Goal: Task Accomplishment & Management: Use online tool/utility

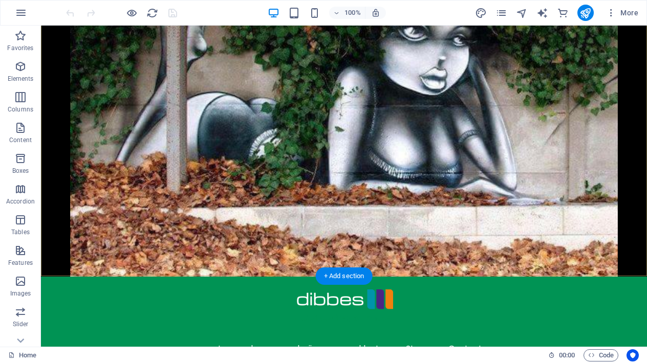
scroll to position [135, 0]
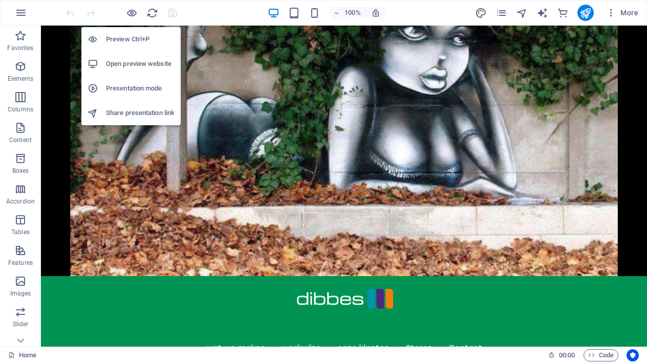
click at [132, 38] on h6 "Preview Ctrl+P" at bounding box center [140, 39] width 69 height 12
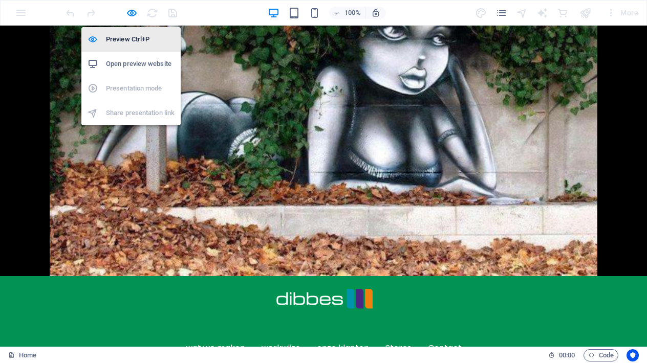
click at [132, 38] on h6 "Preview Ctrl+P" at bounding box center [140, 39] width 69 height 12
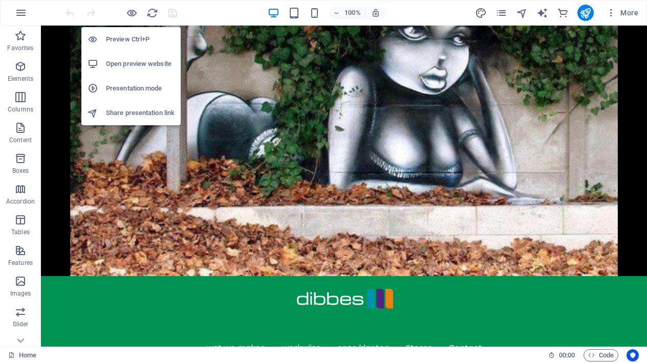
click at [132, 38] on h6 "Preview Ctrl+P" at bounding box center [140, 39] width 69 height 12
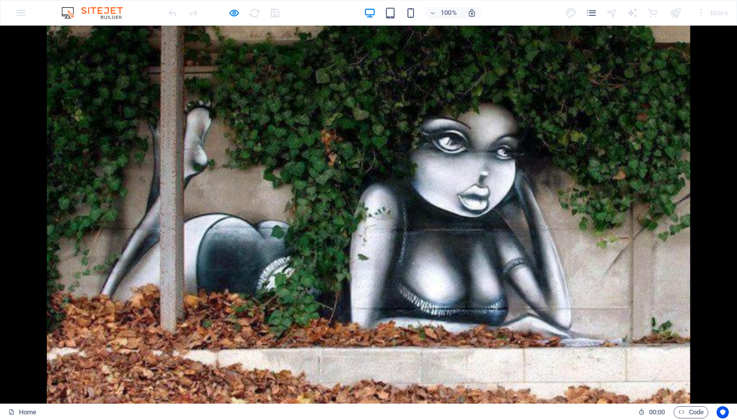
scroll to position [40, 0]
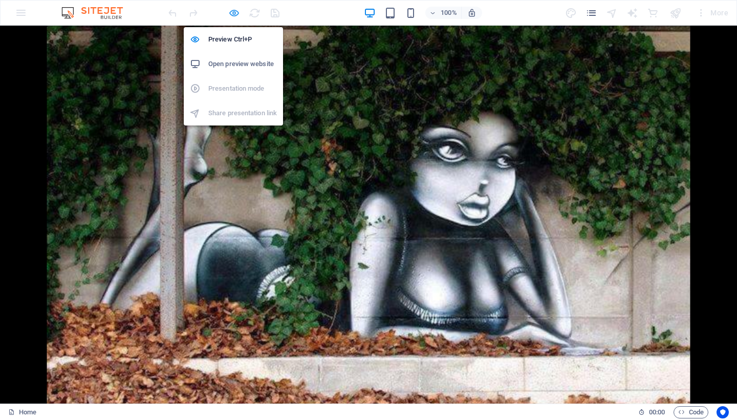
click at [230, 15] on icon "button" at bounding box center [234, 13] width 12 height 12
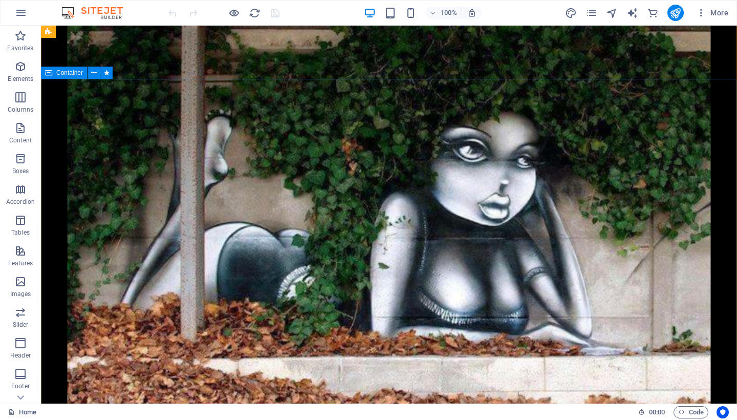
drag, startPoint x: 247, startPoint y: 57, endPoint x: 161, endPoint y: 137, distance: 117.3
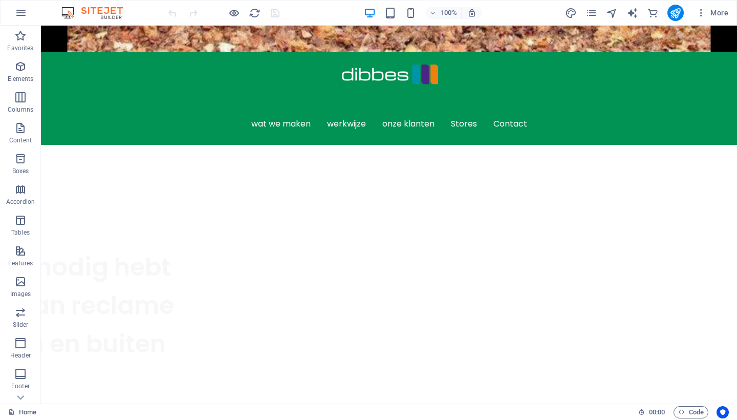
scroll to position [426, 0]
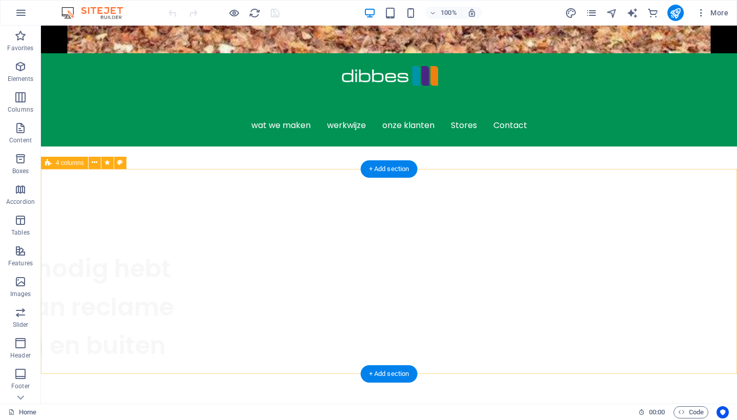
click at [71, 164] on span "4 columns" at bounding box center [70, 163] width 28 height 6
select select "px"
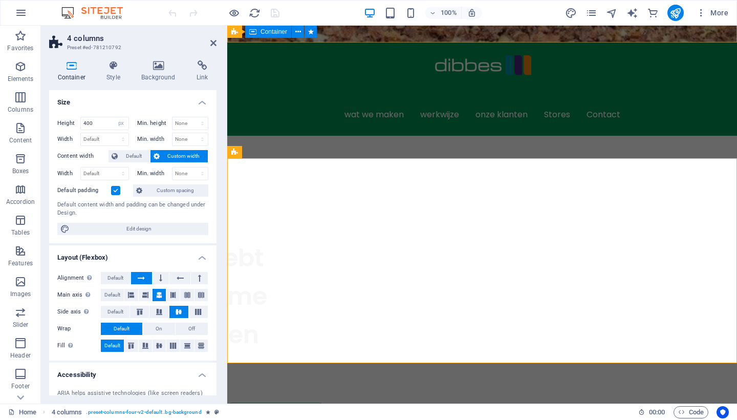
scroll to position [437, 0]
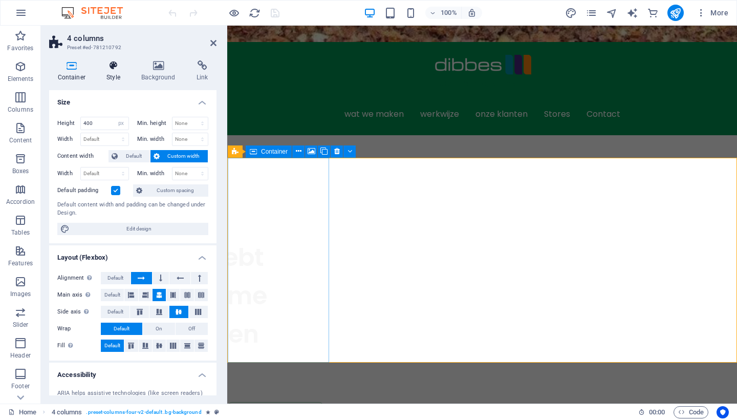
click at [117, 67] on icon at bounding box center [113, 65] width 31 height 10
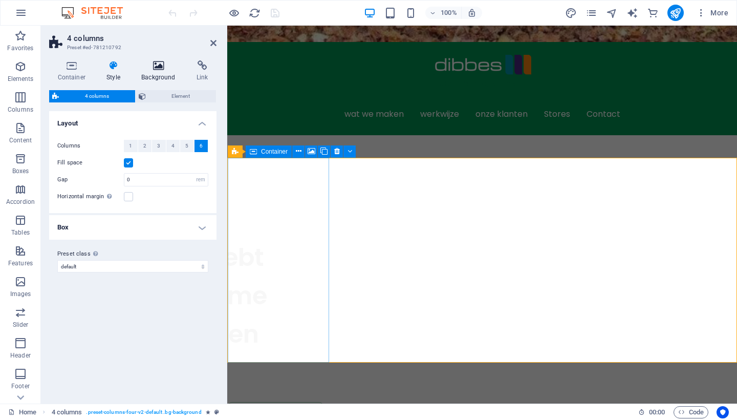
click at [160, 75] on h4 "Background" at bounding box center [160, 70] width 55 height 21
